Goal: Transaction & Acquisition: Purchase product/service

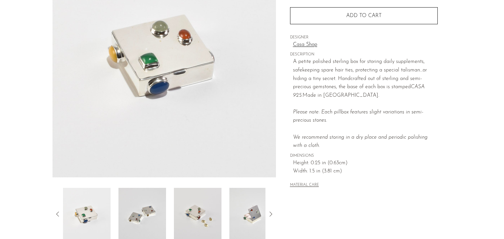
scroll to position [188, 0]
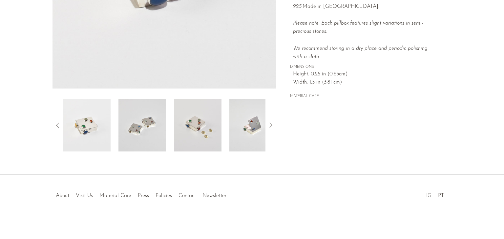
click at [272, 125] on icon at bounding box center [270, 125] width 3 height 5
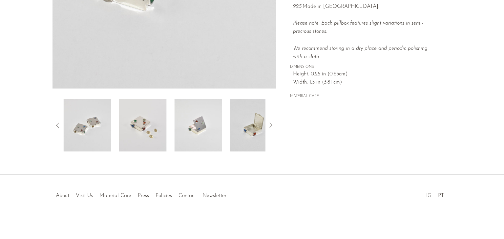
click at [270, 125] on icon at bounding box center [271, 125] width 8 height 8
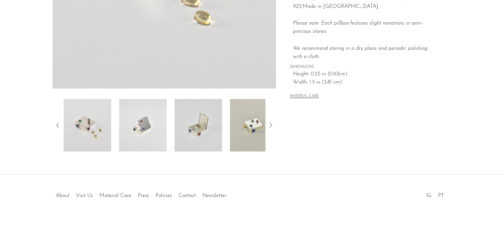
click at [270, 125] on icon at bounding box center [271, 125] width 8 height 8
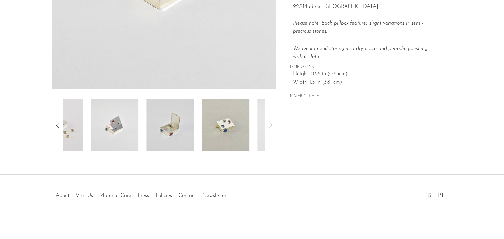
click at [270, 125] on icon at bounding box center [271, 125] width 8 height 8
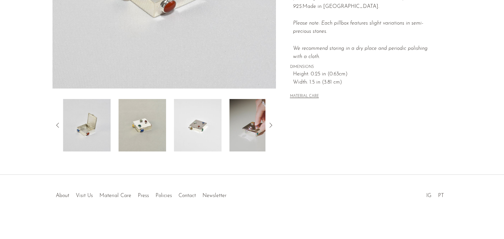
click at [270, 125] on icon at bounding box center [271, 125] width 8 height 8
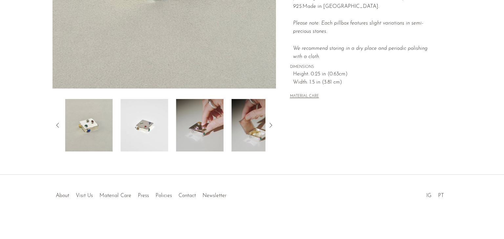
click at [270, 125] on icon at bounding box center [271, 125] width 8 height 8
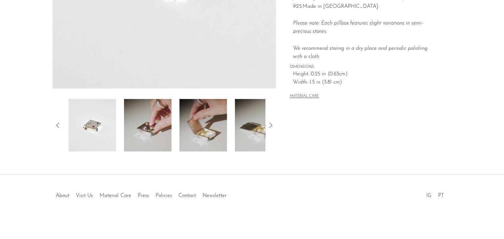
click at [270, 125] on icon at bounding box center [271, 125] width 8 height 8
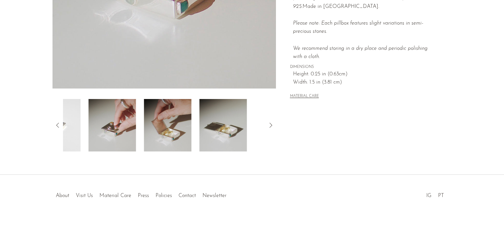
click at [270, 125] on icon at bounding box center [271, 125] width 8 height 8
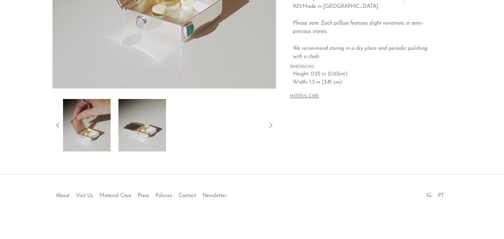
click at [61, 128] on icon at bounding box center [58, 125] width 8 height 8
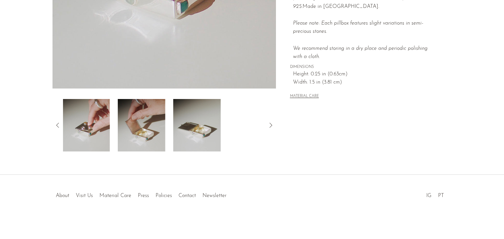
click at [60, 126] on icon at bounding box center [58, 125] width 8 height 8
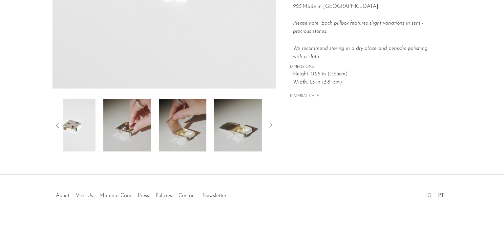
click at [60, 126] on icon at bounding box center [58, 125] width 8 height 8
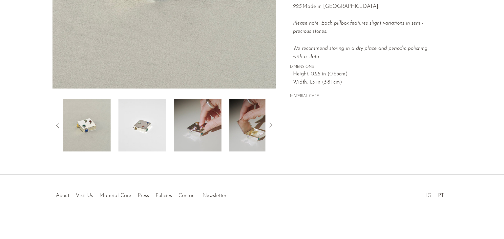
click at [114, 135] on div at bounding box center [164, 125] width 202 height 52
click at [92, 136] on img at bounding box center [87, 125] width 48 height 52
click at [176, 169] on div "Sterling Gemstone Pillbox $440" at bounding box center [252, 9] width 504 height 332
